Goal: Navigation & Orientation: Find specific page/section

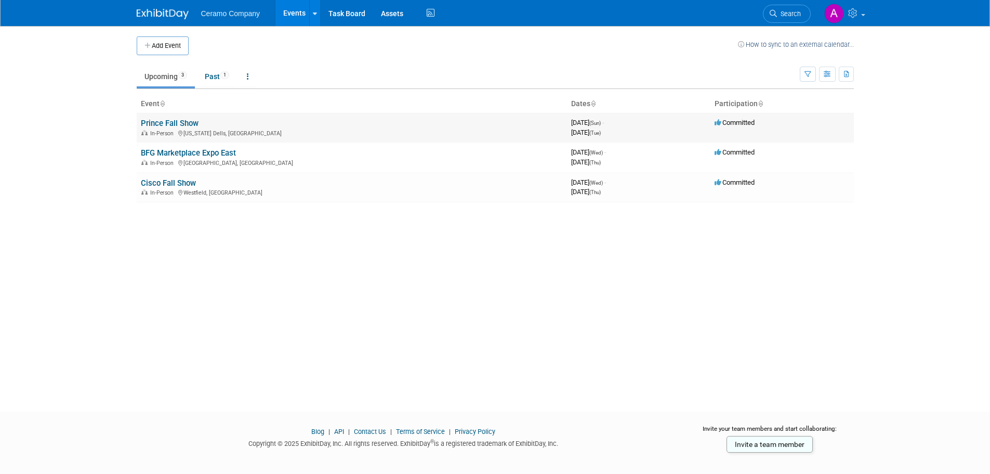
click at [174, 124] on link "Prince Fall Show" at bounding box center [170, 123] width 58 height 9
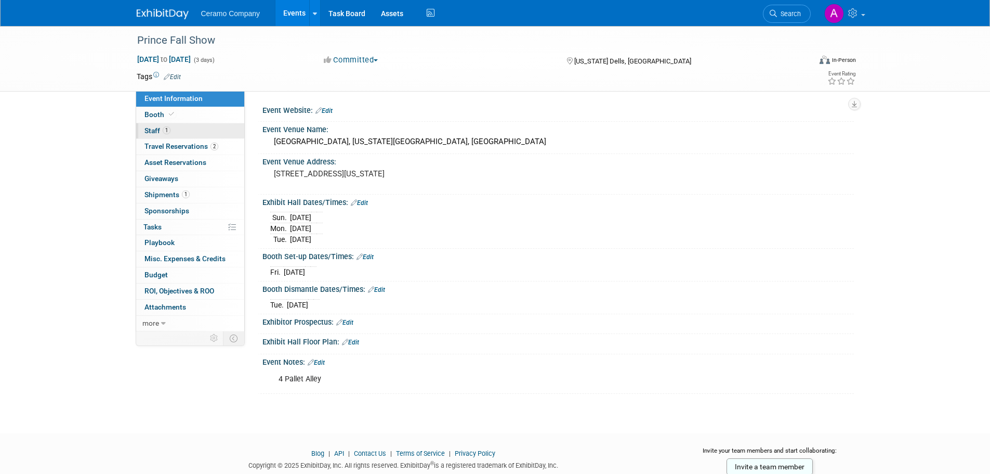
click at [167, 131] on span "1" at bounding box center [167, 130] width 8 height 8
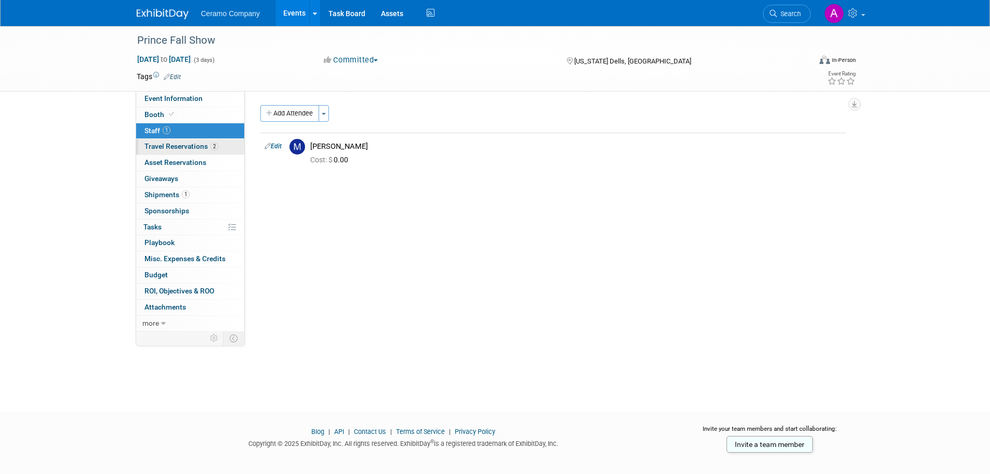
click at [179, 147] on span "Travel Reservations 2" at bounding box center [181, 146] width 74 height 8
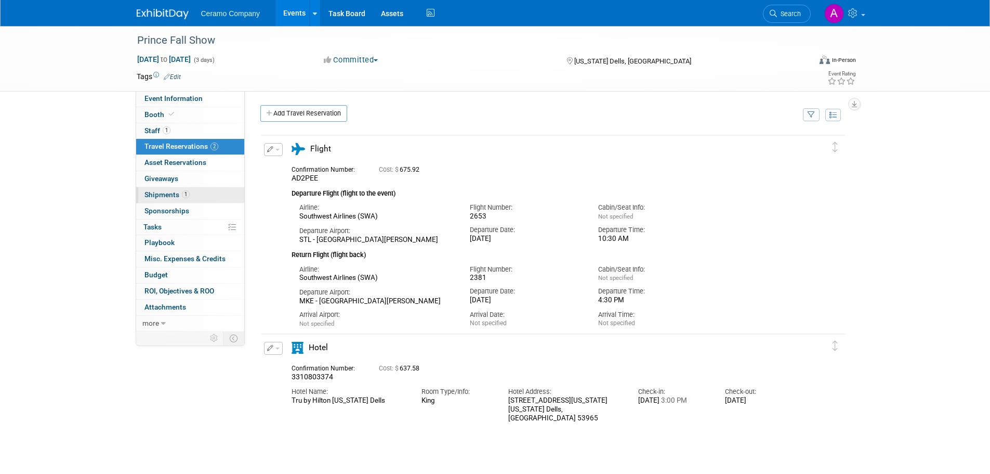
click at [174, 197] on span "Shipments 1" at bounding box center [166, 194] width 45 height 8
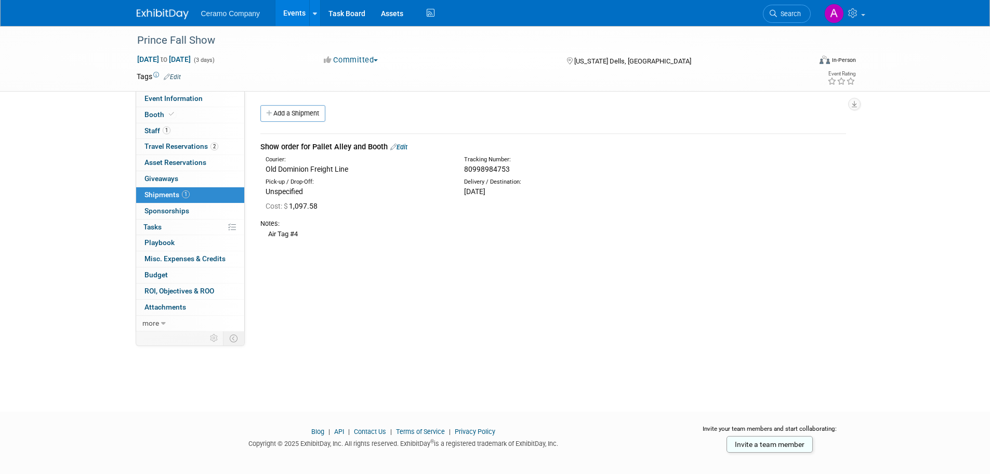
click at [295, 15] on link "Events" at bounding box center [294, 13] width 38 height 26
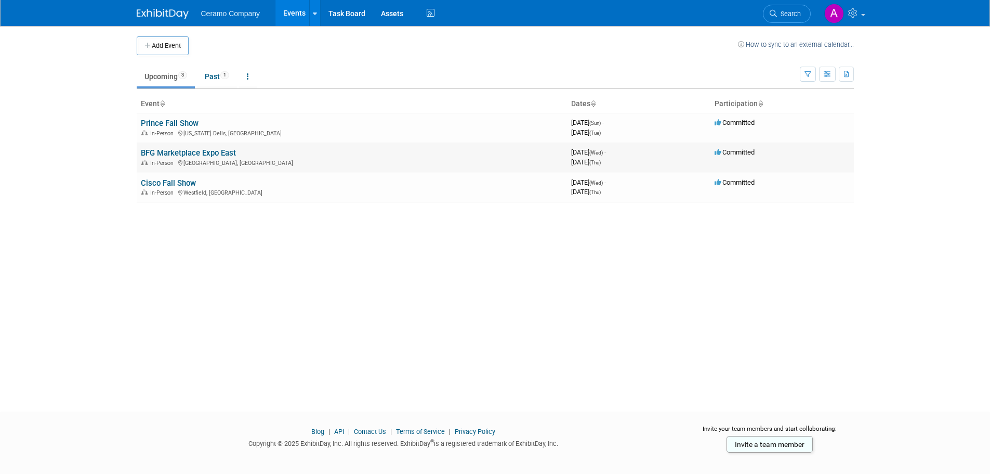
click at [161, 155] on link "BFG Marketplace Expo East" at bounding box center [188, 152] width 95 height 9
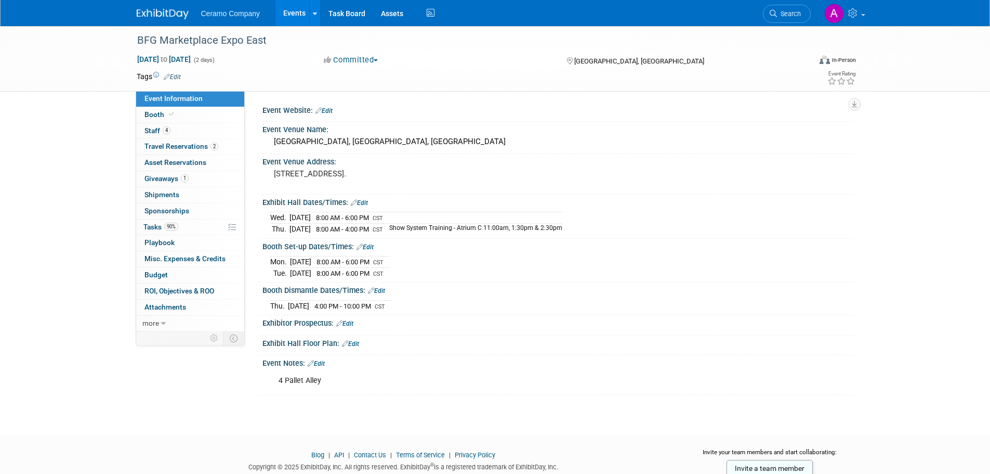
click at [161, 105] on link "Event Information" at bounding box center [190, 99] width 108 height 16
click at [156, 113] on span "Booth" at bounding box center [160, 114] width 32 height 8
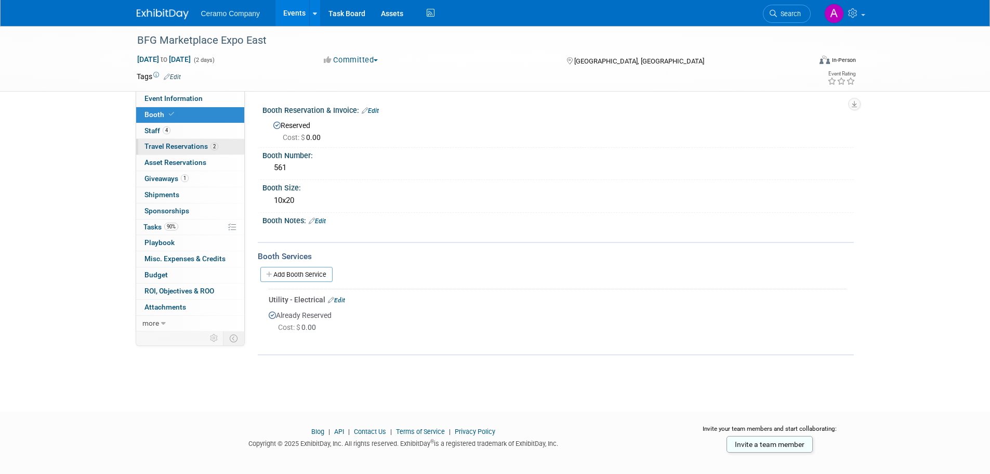
click at [174, 148] on span "Travel Reservations 2" at bounding box center [181, 146] width 74 height 8
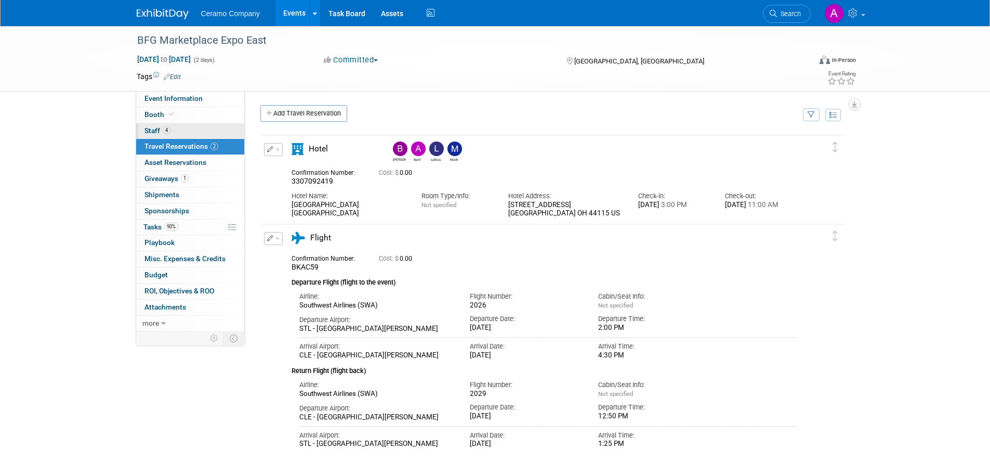
click at [171, 126] on link "4 Staff 4" at bounding box center [190, 131] width 108 height 16
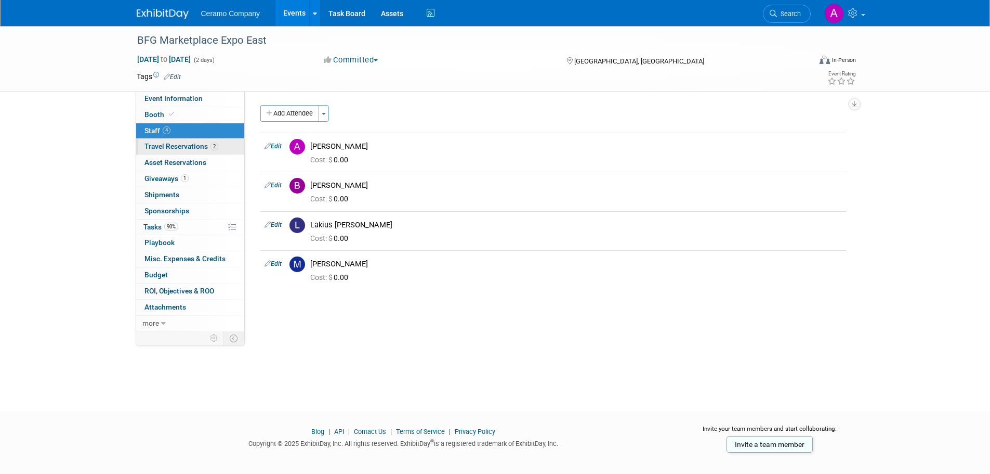
click at [166, 148] on span "Travel Reservations 2" at bounding box center [181, 146] width 74 height 8
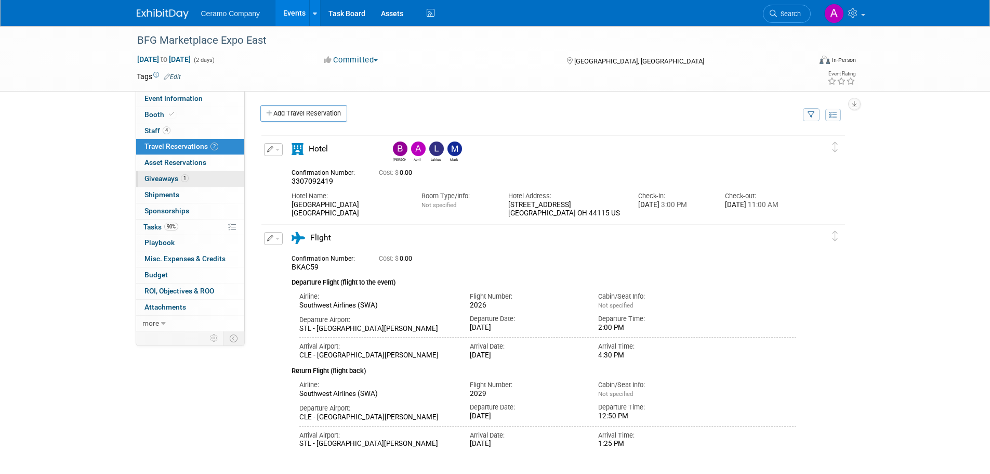
click at [166, 177] on span "Giveaways 1" at bounding box center [166, 178] width 44 height 8
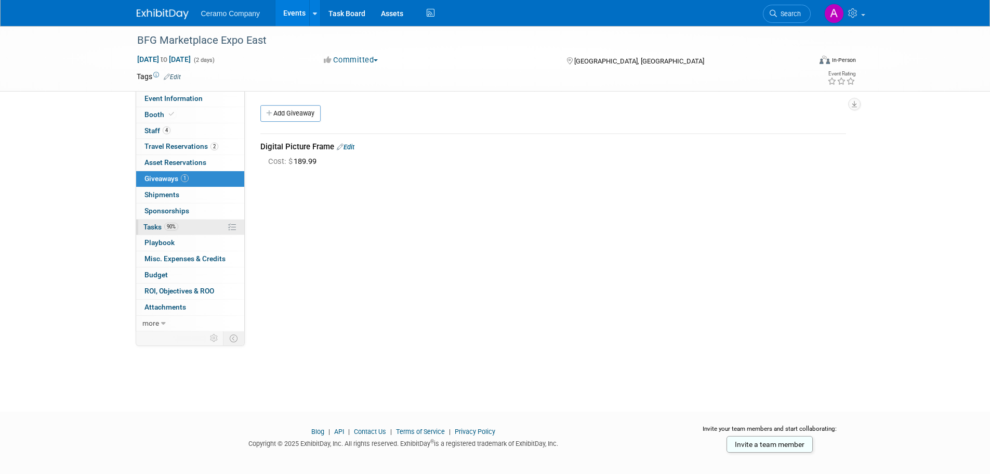
click at [172, 229] on span "90%" at bounding box center [171, 226] width 14 height 8
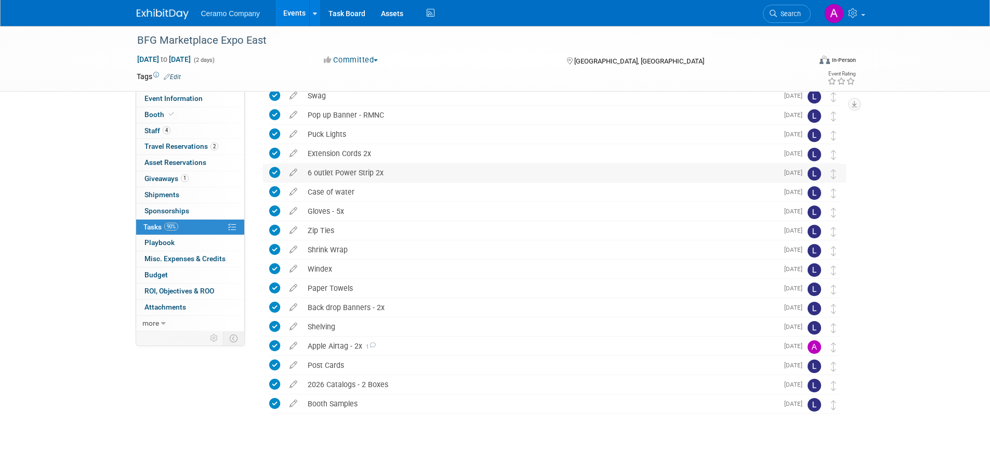
scroll to position [69, 0]
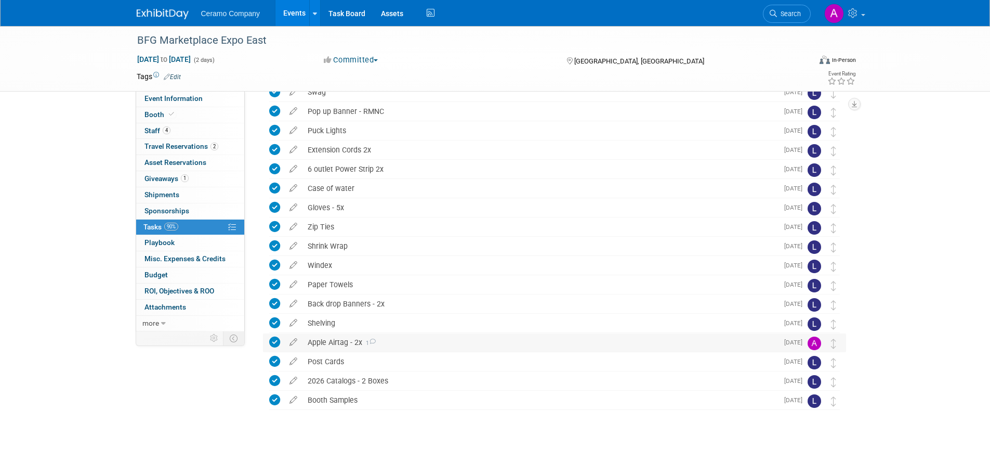
click at [375, 341] on icon at bounding box center [372, 341] width 7 height 6
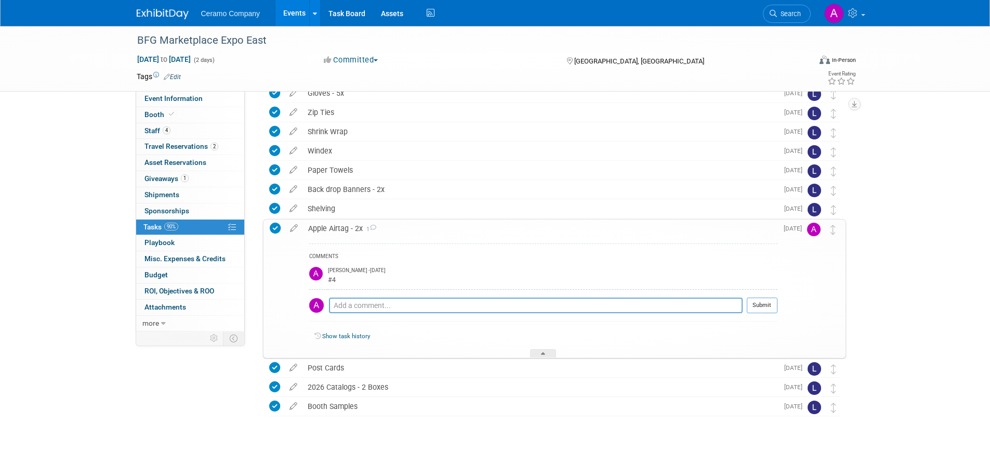
scroll to position [189, 0]
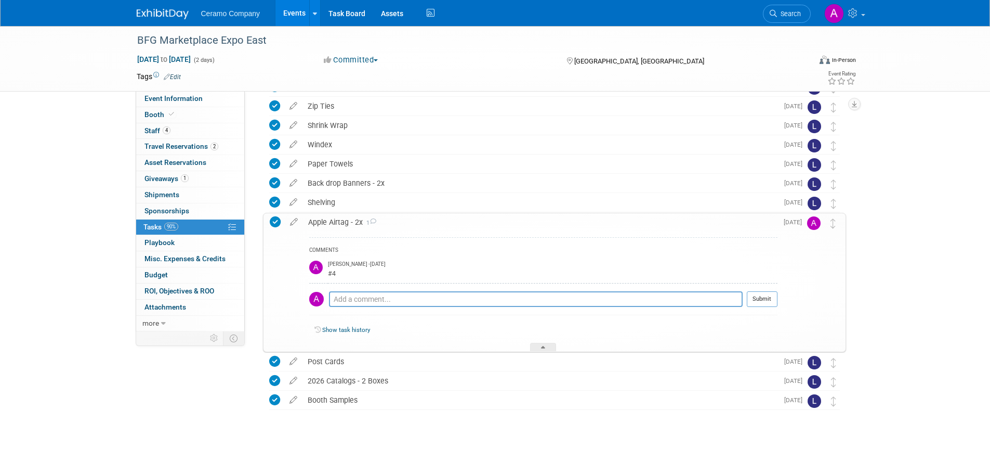
click at [320, 464] on div "BFG Marketplace Expo East Sep 17, 2025 to Sep 18, 2025 (2 days) Sep 17, 2025 to…" at bounding box center [495, 155] width 990 height 637
click at [177, 238] on link "0 Playbook 0" at bounding box center [190, 243] width 108 height 16
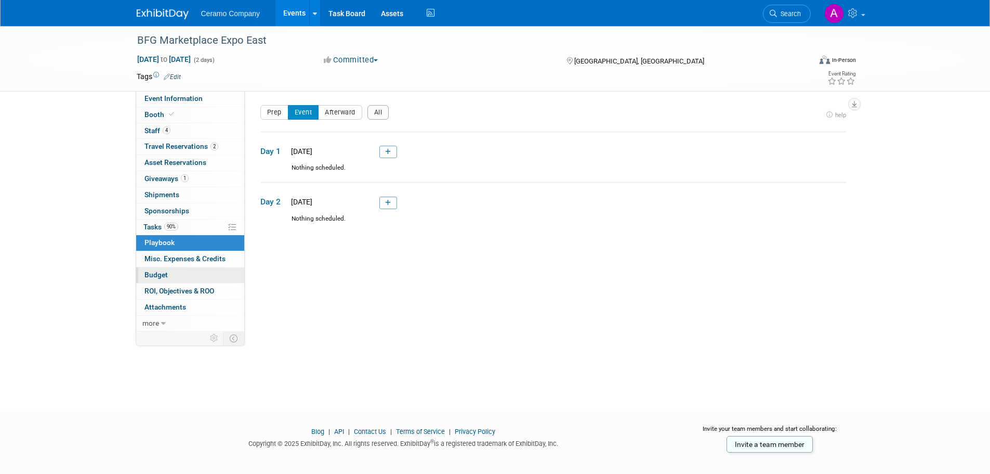
click at [170, 275] on link "Budget" at bounding box center [190, 275] width 108 height 16
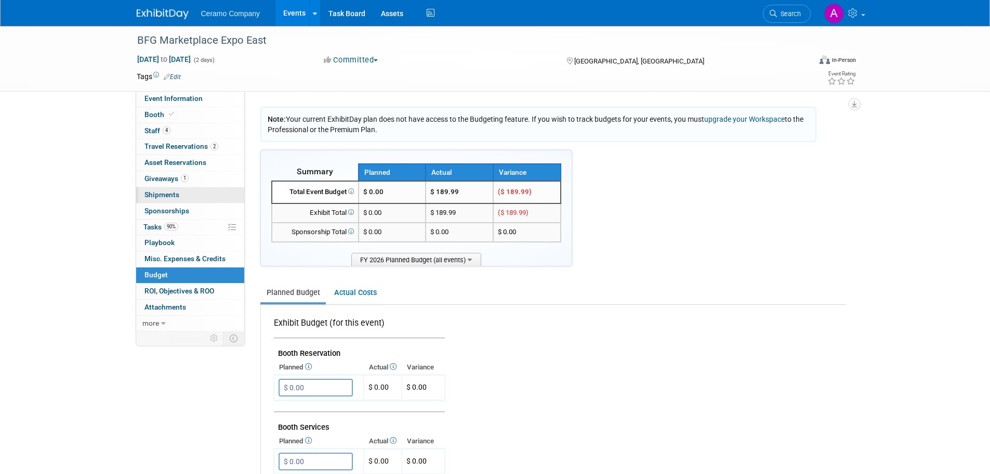
click at [175, 191] on span "Shipments 0" at bounding box center [161, 194] width 35 height 8
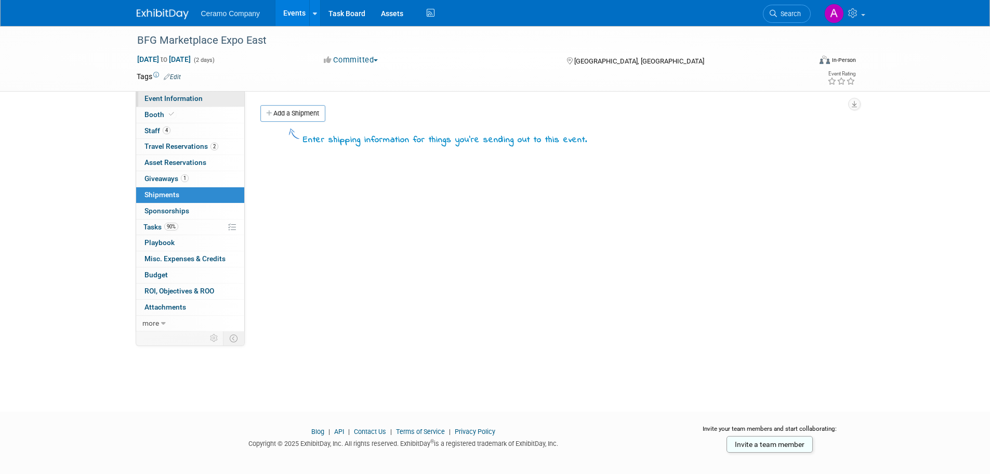
click at [171, 95] on span "Event Information" at bounding box center [173, 98] width 58 height 8
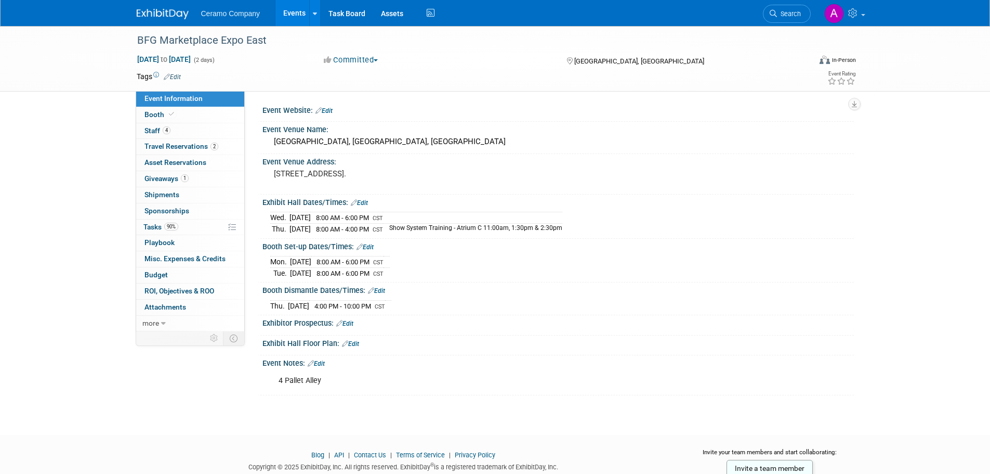
click at [186, 397] on div "BFG Marketplace Expo East Sep 17, 2025 to Sep 18, 2025 (2 days) Sep 17, 2025 to…" at bounding box center [495, 221] width 990 height 390
click at [176, 133] on link "4 Staff 4" at bounding box center [190, 131] width 108 height 16
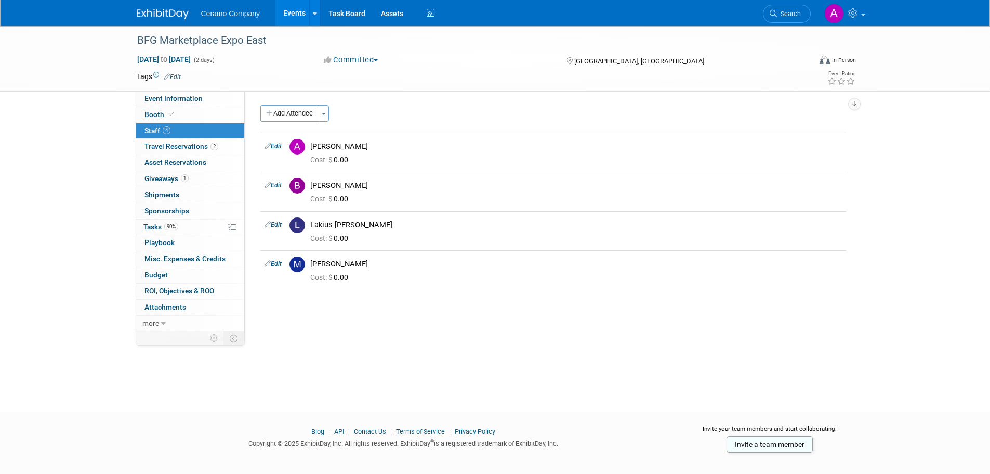
click at [287, 17] on link "Events" at bounding box center [294, 13] width 38 height 26
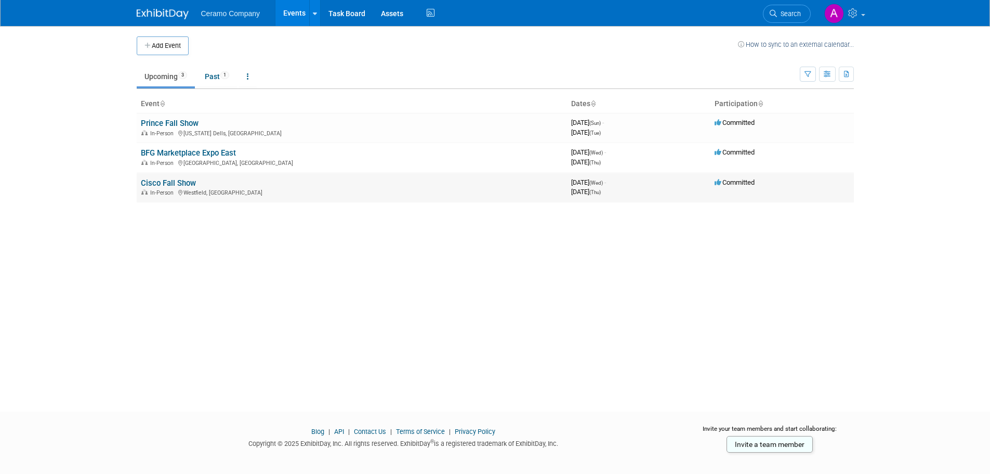
click at [175, 187] on link "Cisco Fall Show" at bounding box center [168, 182] width 55 height 9
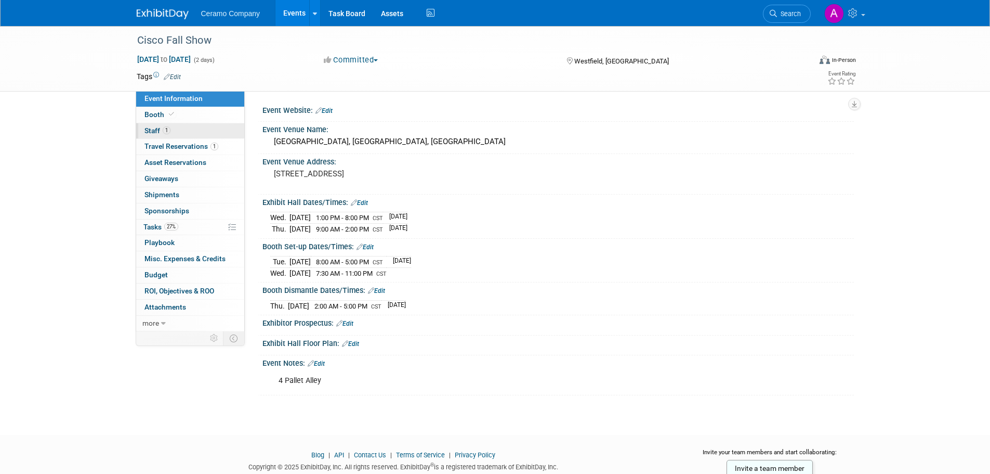
click at [166, 129] on span "1" at bounding box center [167, 130] width 8 height 8
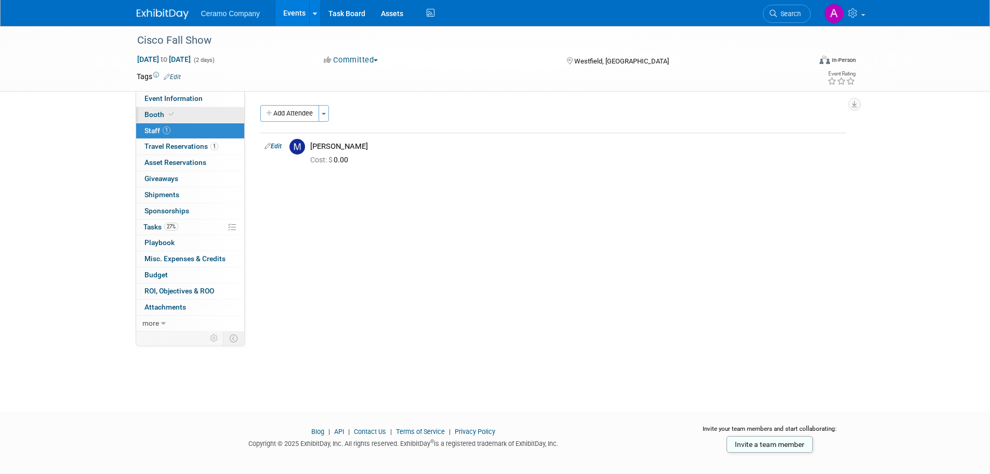
click at [175, 116] on link "Booth" at bounding box center [190, 115] width 108 height 16
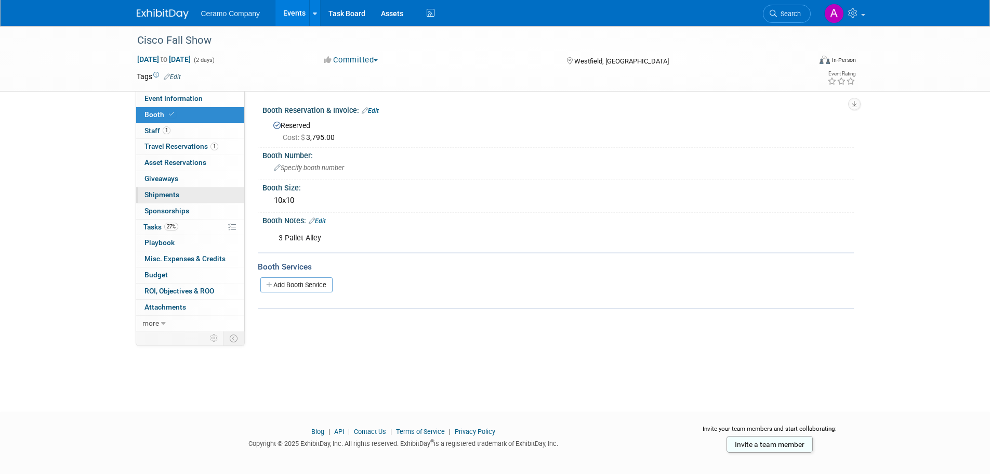
click at [180, 192] on link "0 Shipments 0" at bounding box center [190, 195] width 108 height 16
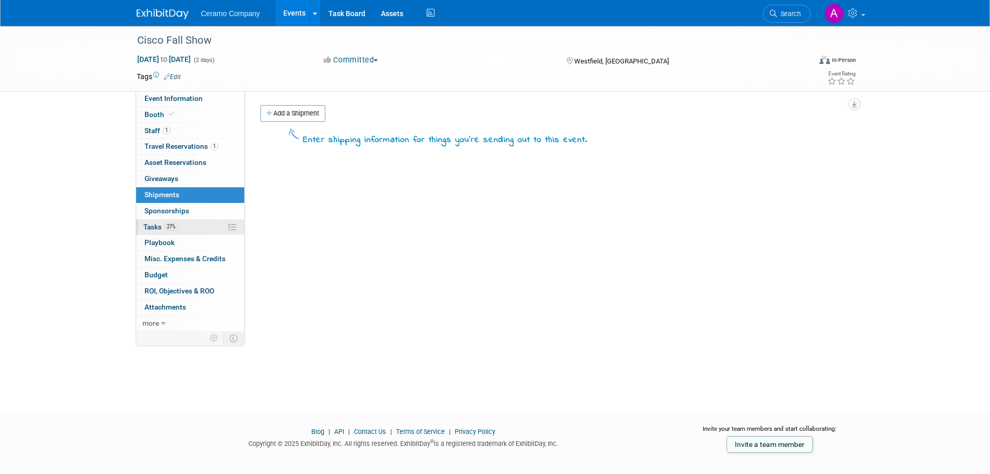
click at [168, 221] on link "27% Tasks 27%" at bounding box center [190, 227] width 108 height 16
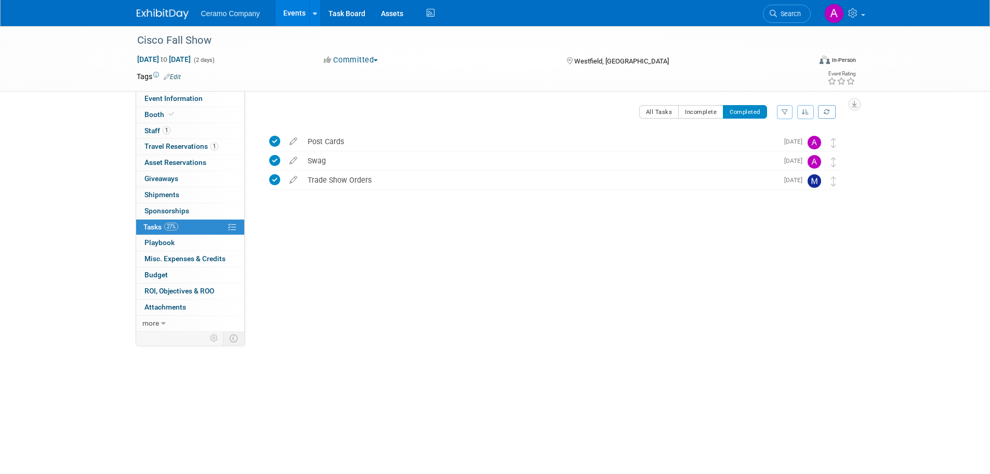
click at [387, 306] on div "Event Website: Edit Event Venue Name: [GEOGRAPHIC_DATA], [GEOGRAPHIC_DATA], [GE…" at bounding box center [549, 211] width 609 height 240
click at [162, 325] on icon at bounding box center [163, 323] width 5 height 7
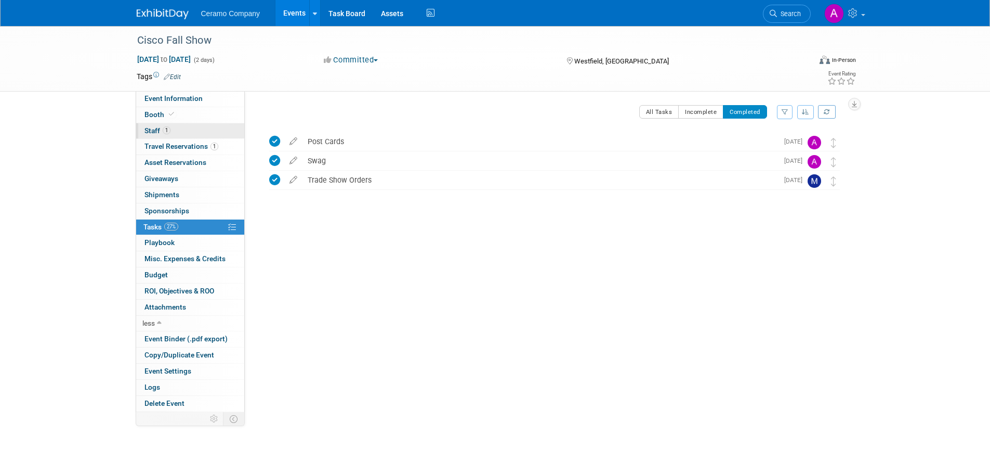
click at [168, 132] on span "1" at bounding box center [167, 130] width 8 height 8
